Goal: Information Seeking & Learning: Learn about a topic

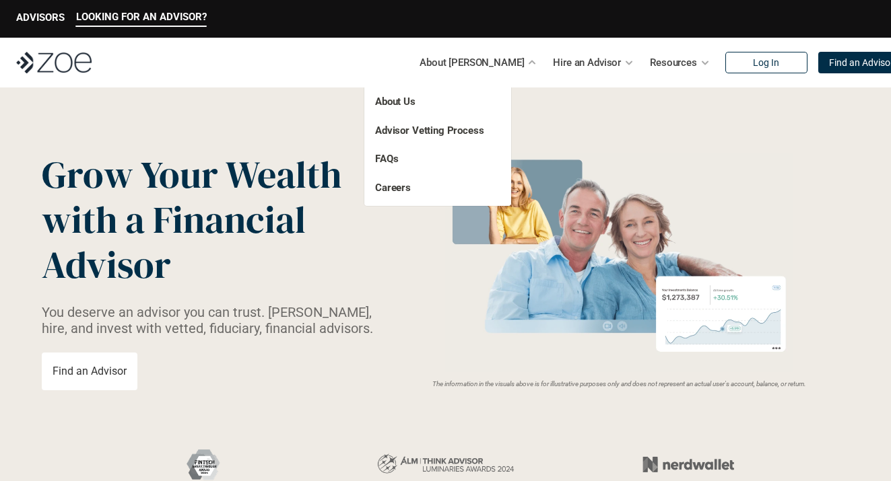
click at [409, 160] on p "FAQs" at bounding box center [415, 158] width 81 height 15
click at [390, 160] on link "FAQs" at bounding box center [386, 159] width 23 height 12
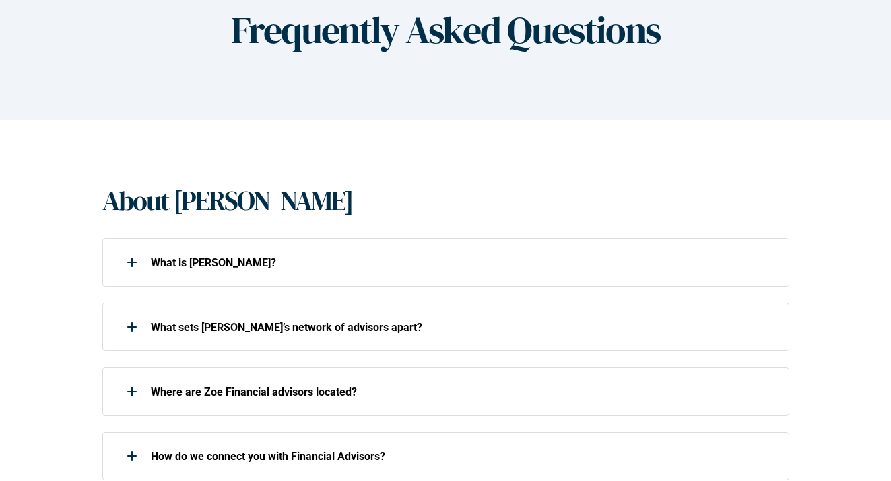
scroll to position [162, 0]
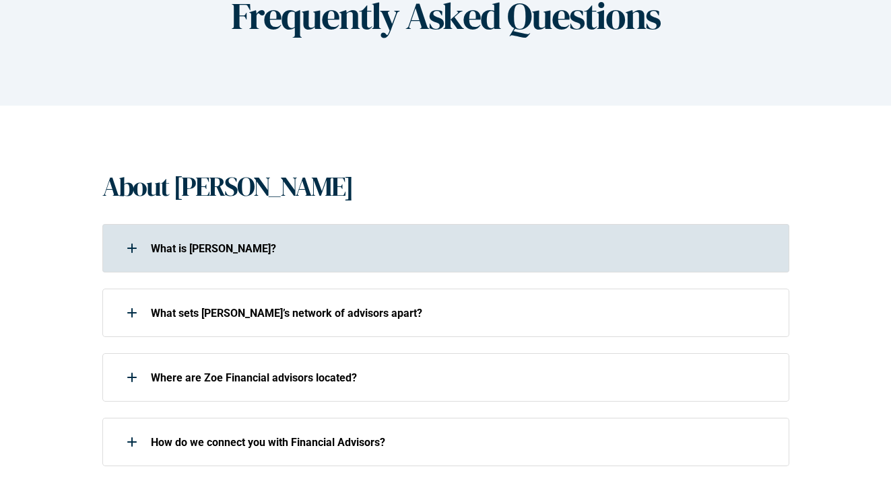
click at [295, 242] on p "What is [PERSON_NAME]?" at bounding box center [461, 248] width 621 height 13
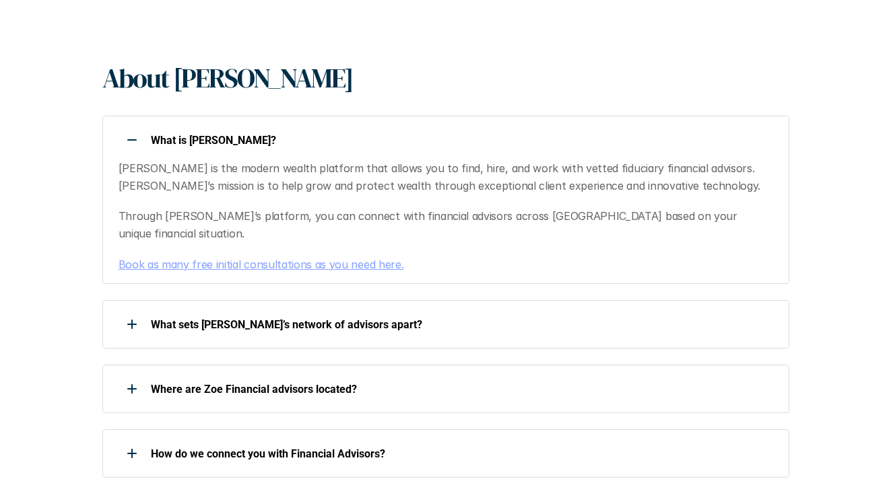
scroll to position [272, 0]
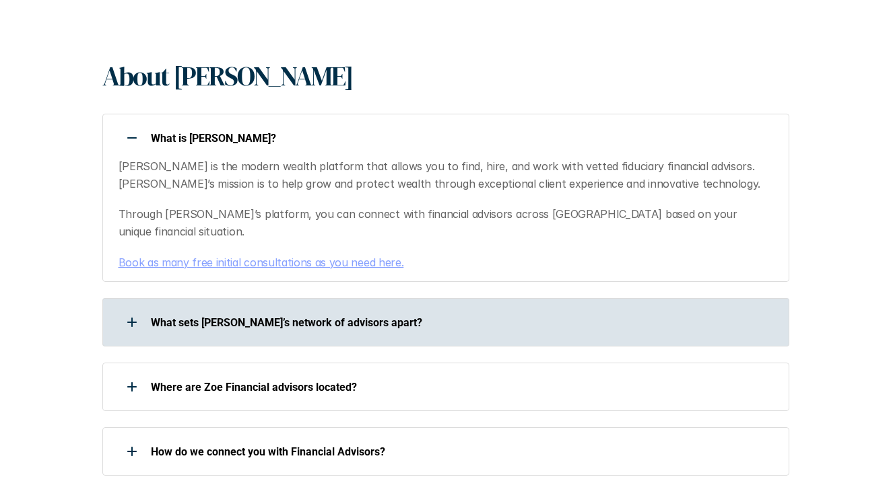
click at [290, 316] on p "What sets [PERSON_NAME]’s network of advisors apart?" at bounding box center [461, 322] width 621 height 13
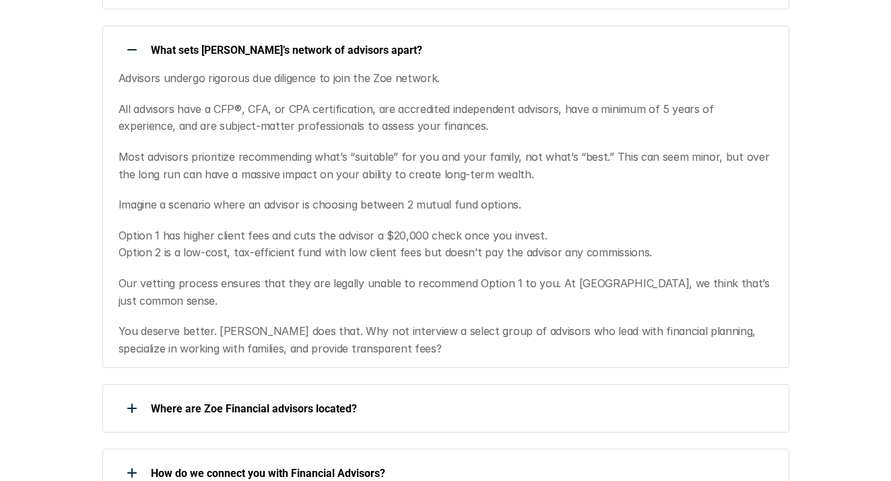
scroll to position [794, 0]
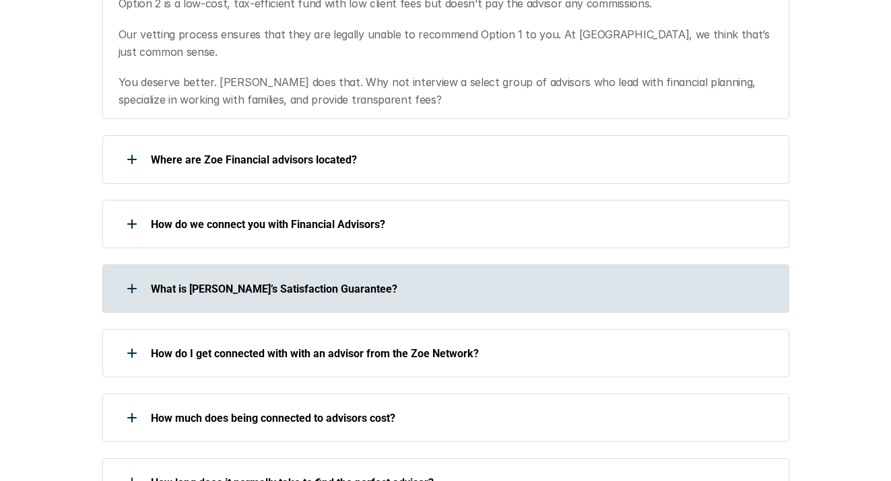
click at [297, 283] on p "What is [PERSON_NAME]’s Satisfaction Guarantee?" at bounding box center [461, 289] width 621 height 13
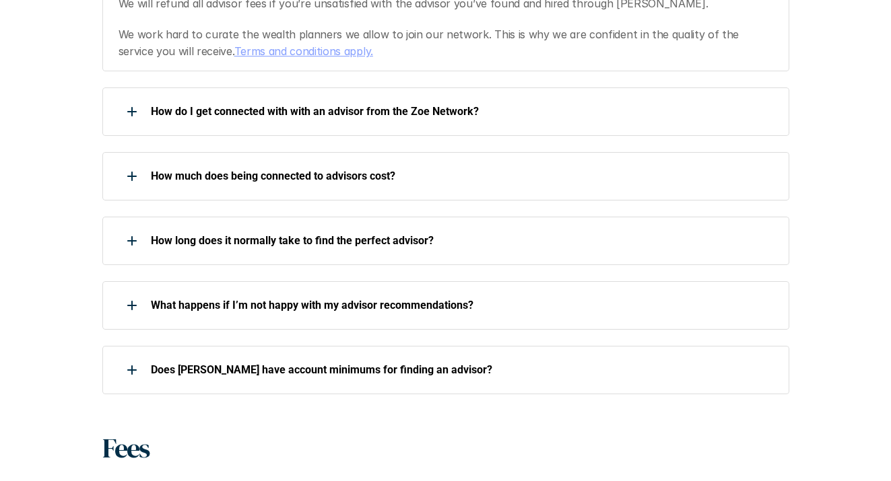
scroll to position [0, 0]
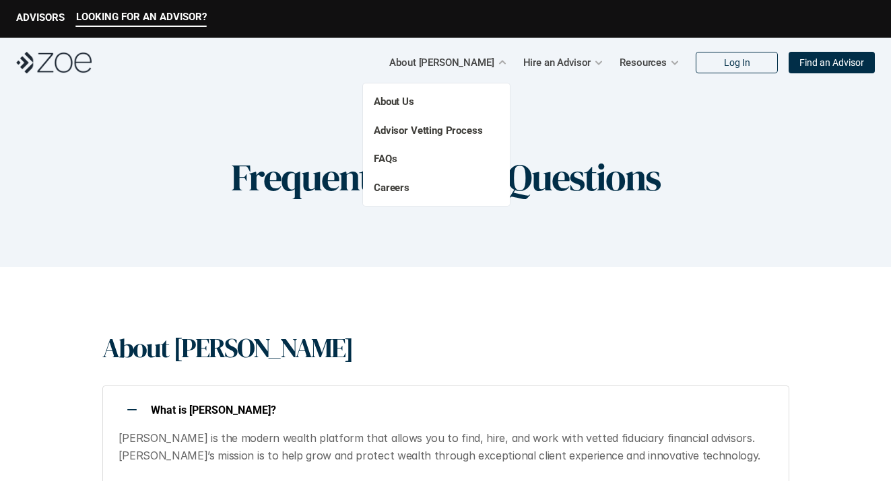
click at [411, 161] on p "FAQs" at bounding box center [414, 158] width 81 height 15
click at [409, 186] on p "Careers" at bounding box center [414, 187] width 81 height 15
click at [397, 185] on link "Careers" at bounding box center [392, 188] width 36 height 12
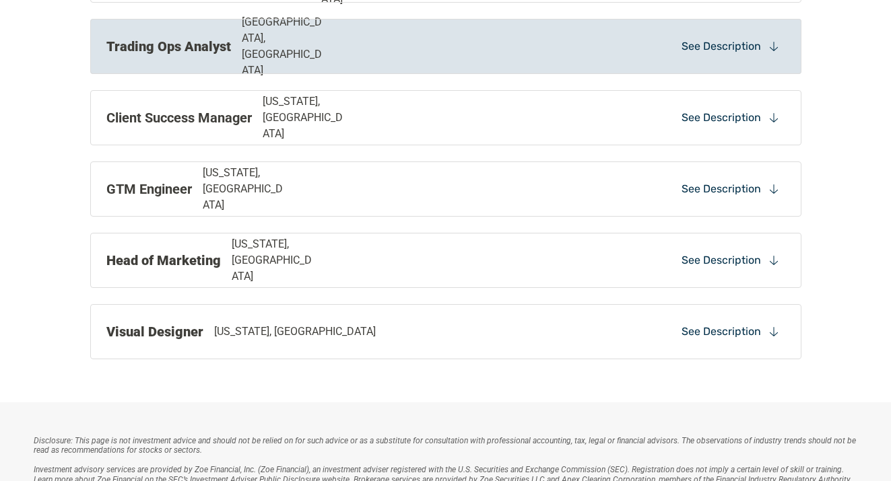
scroll to position [1431, 0]
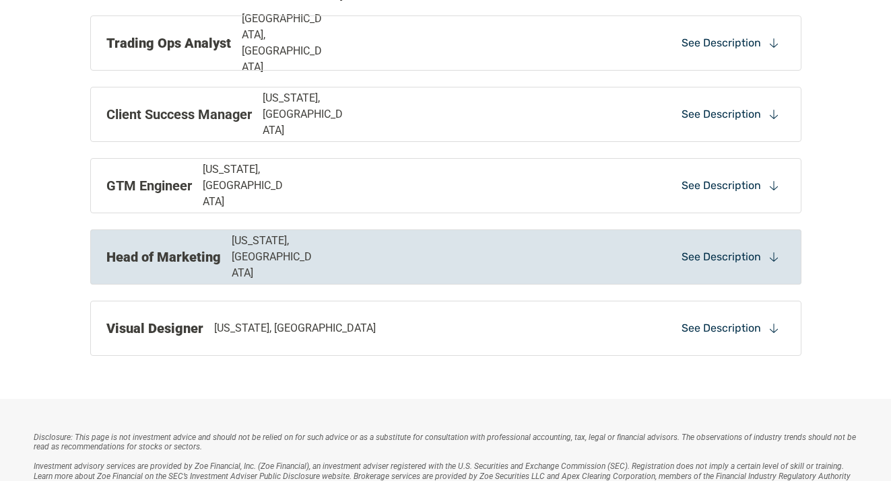
click at [216, 257] on strong "Head of Marketing" at bounding box center [163, 257] width 114 height 16
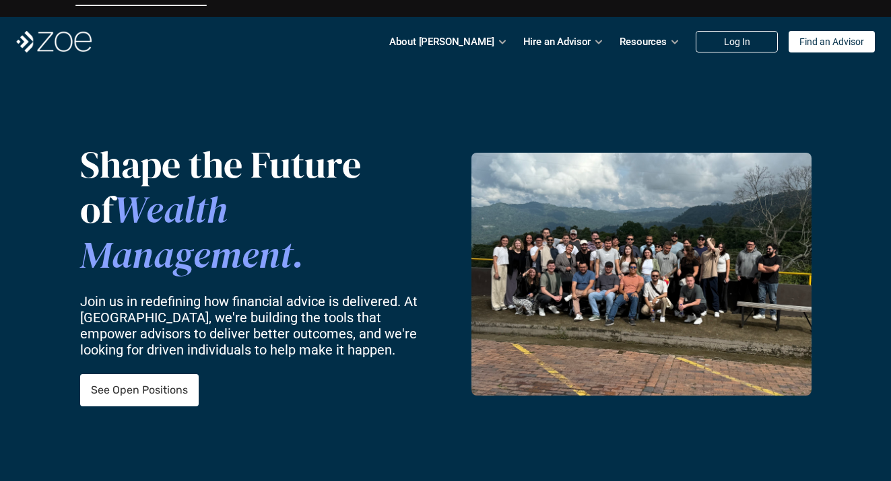
scroll to position [0, 0]
